Goal: Transaction & Acquisition: Purchase product/service

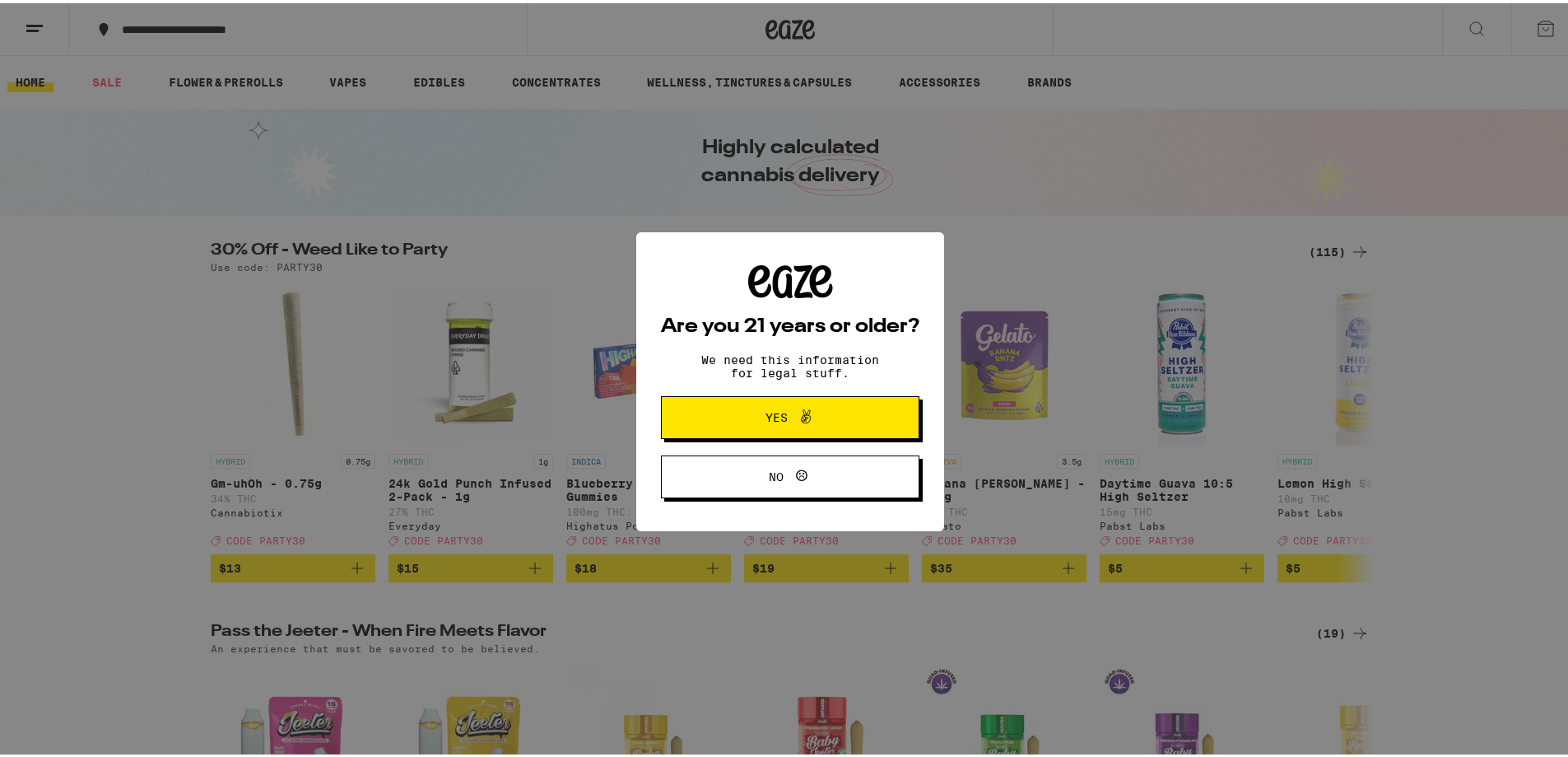
click at [852, 416] on button "Yes" at bounding box center [791, 414] width 259 height 43
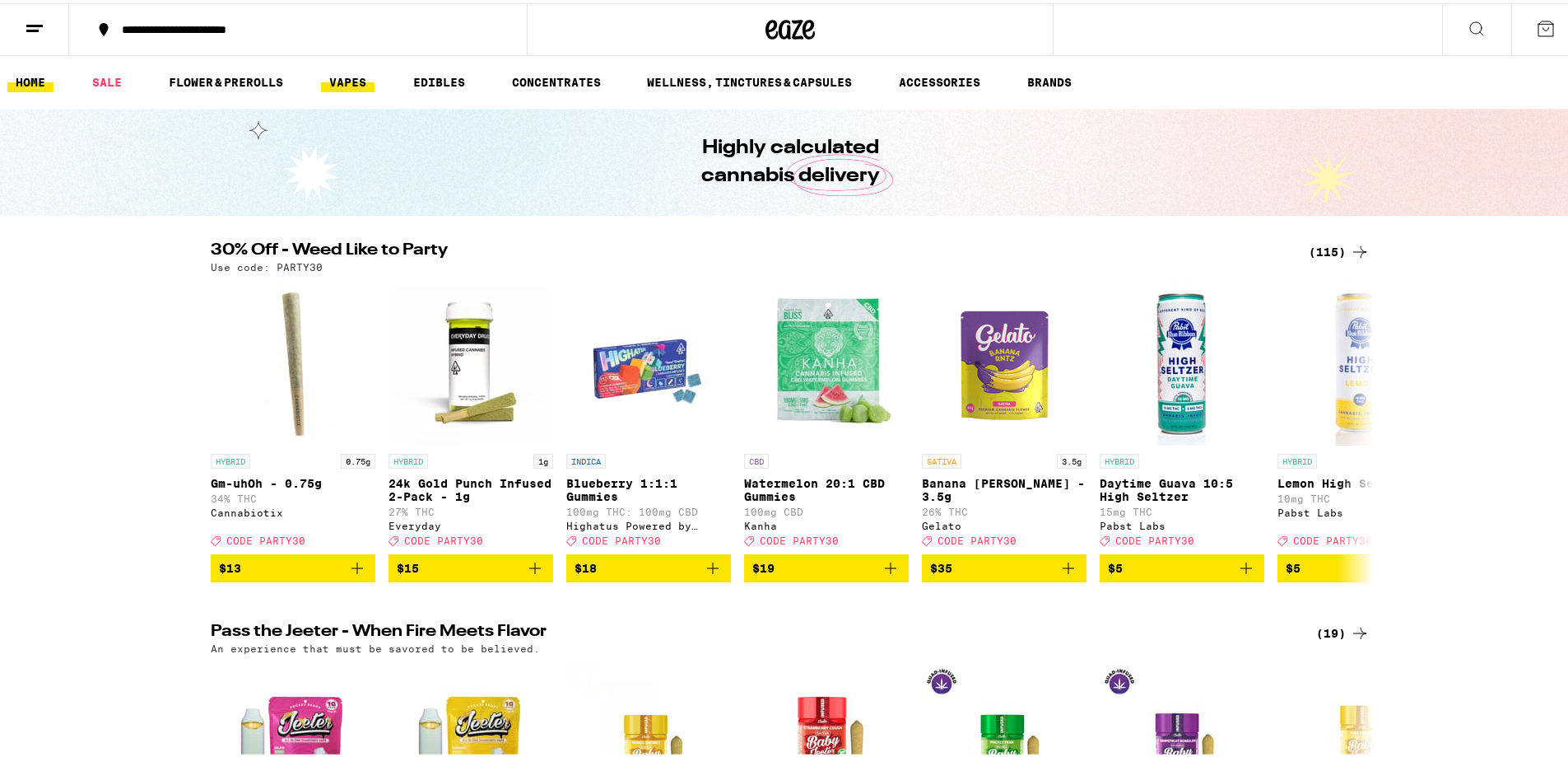
click at [356, 75] on link "VAPES" at bounding box center [347, 79] width 54 height 20
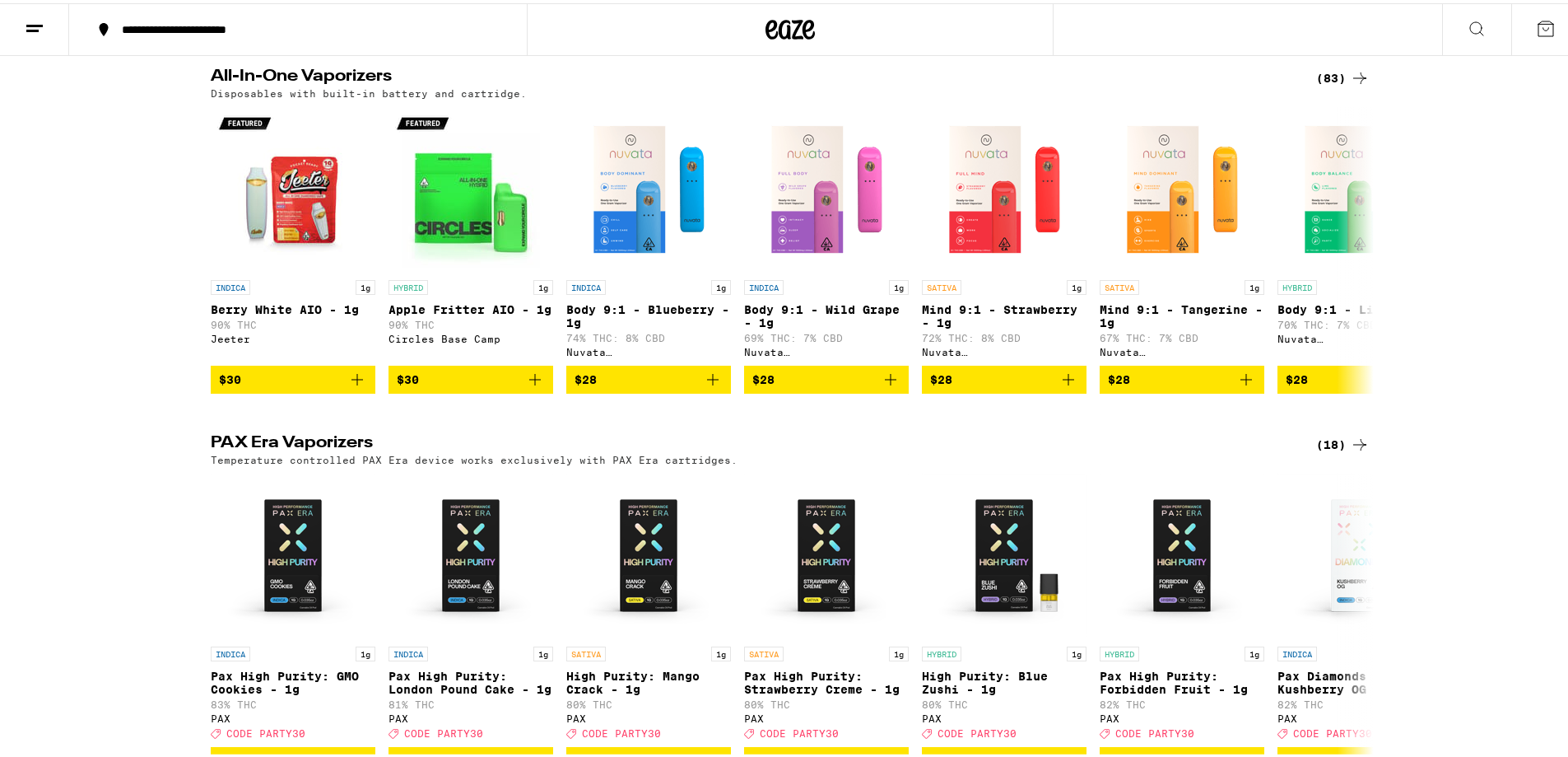
scroll to position [823, 0]
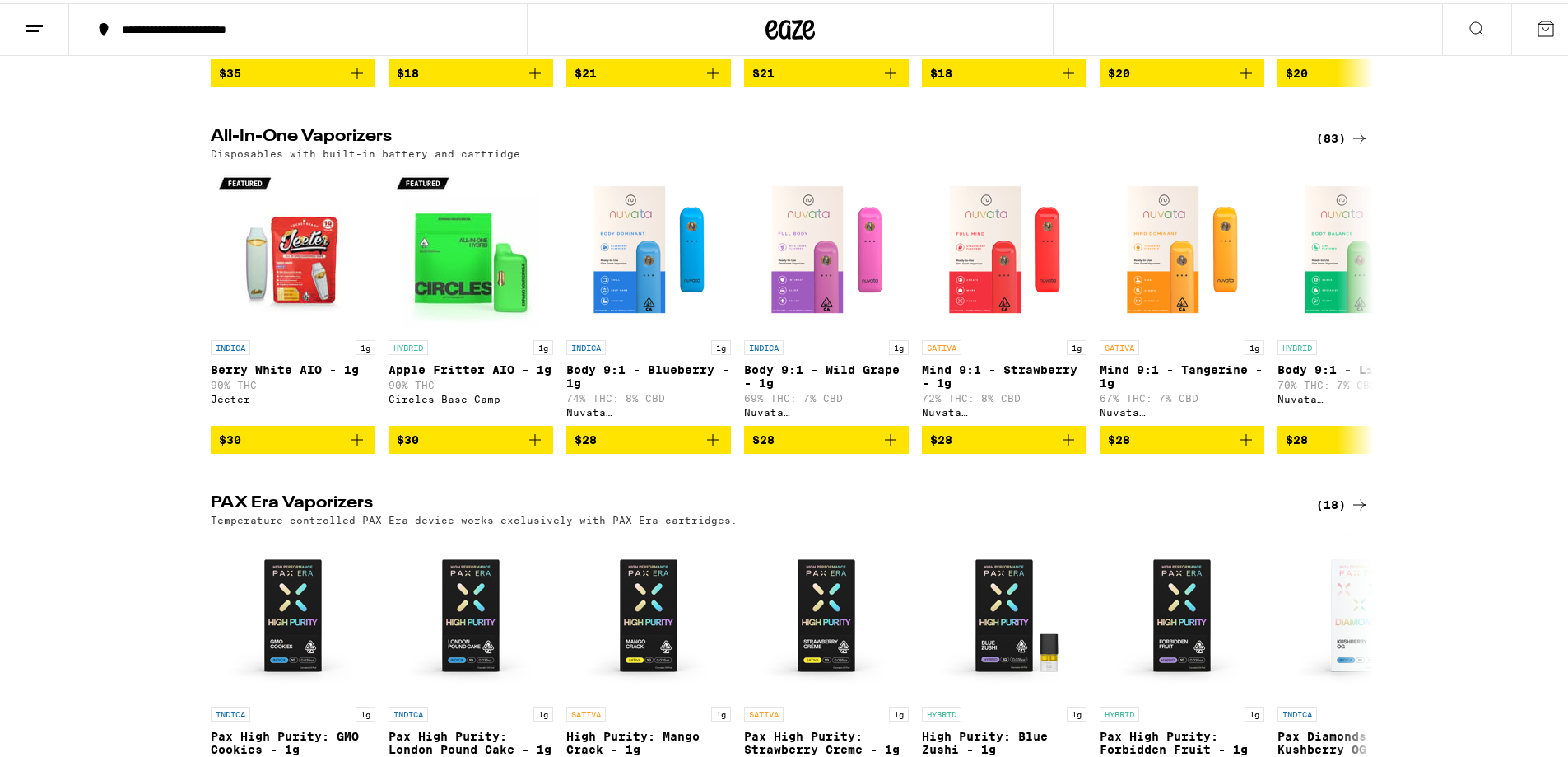
click at [1324, 145] on div "(83)" at bounding box center [1343, 135] width 54 height 20
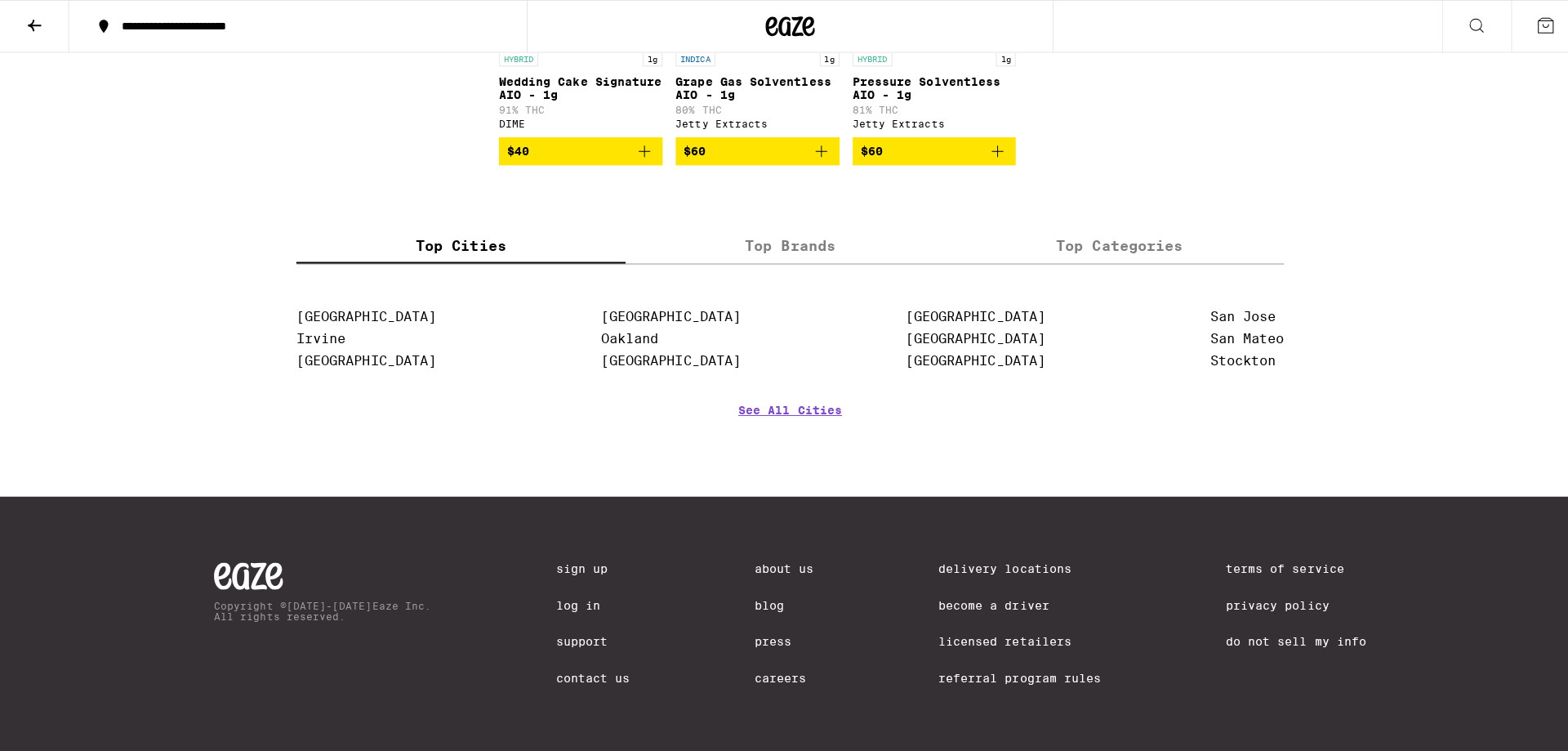
scroll to position [4837, 0]
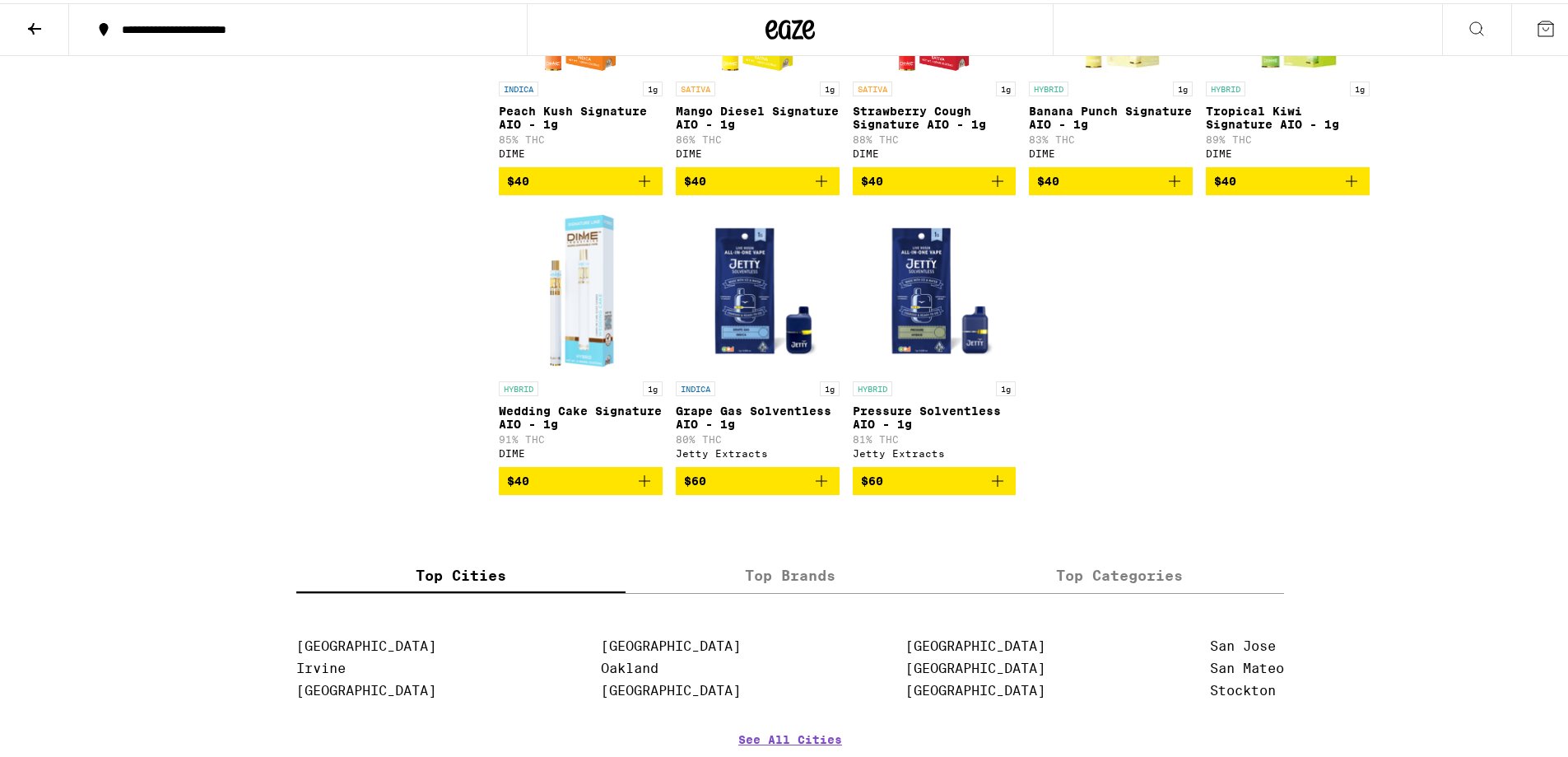
click at [703, 188] on span "$40" at bounding box center [758, 178] width 148 height 20
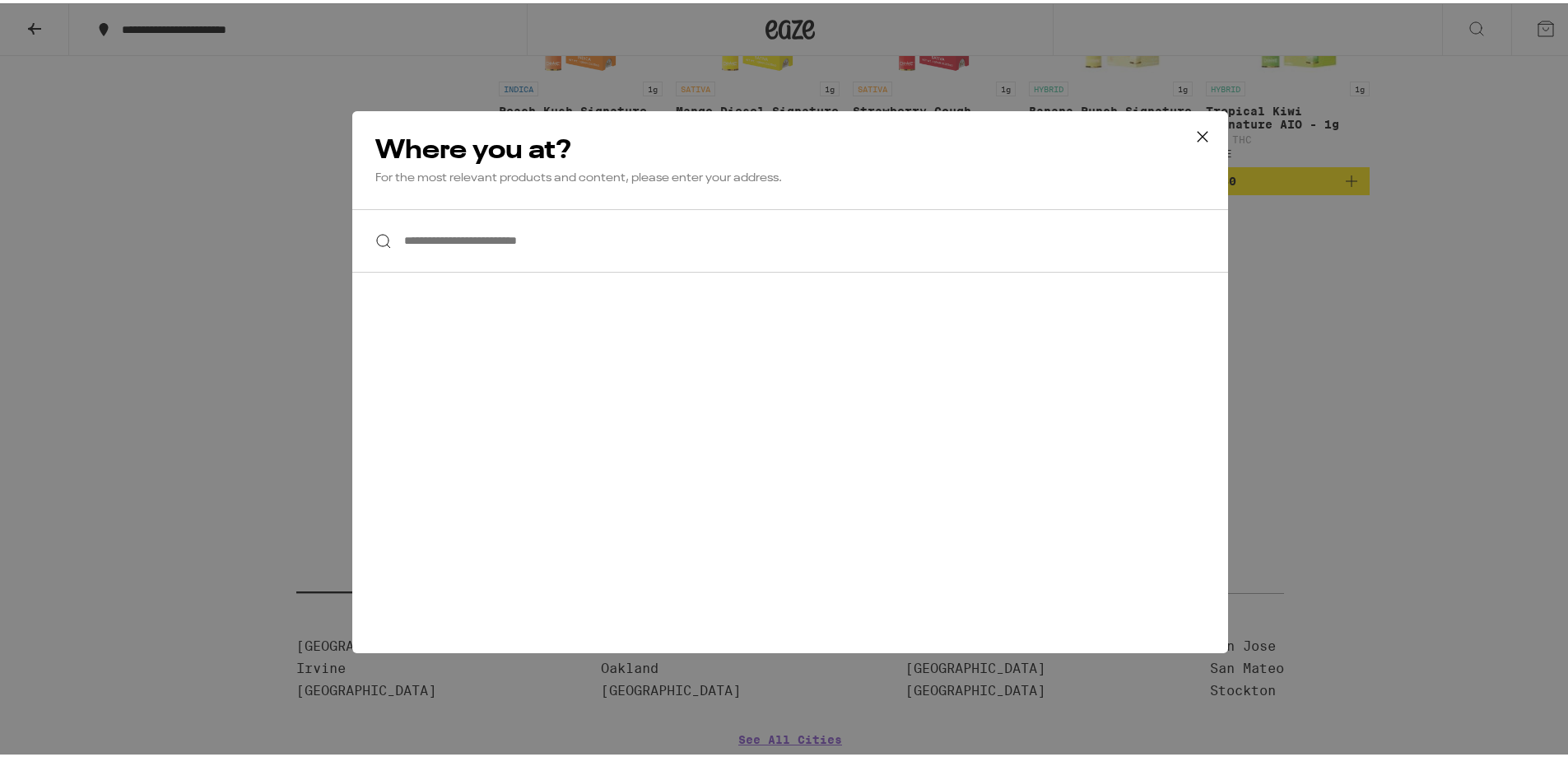
click at [616, 256] on input "**********" at bounding box center [790, 237] width 876 height 63
